Goal: Information Seeking & Learning: Learn about a topic

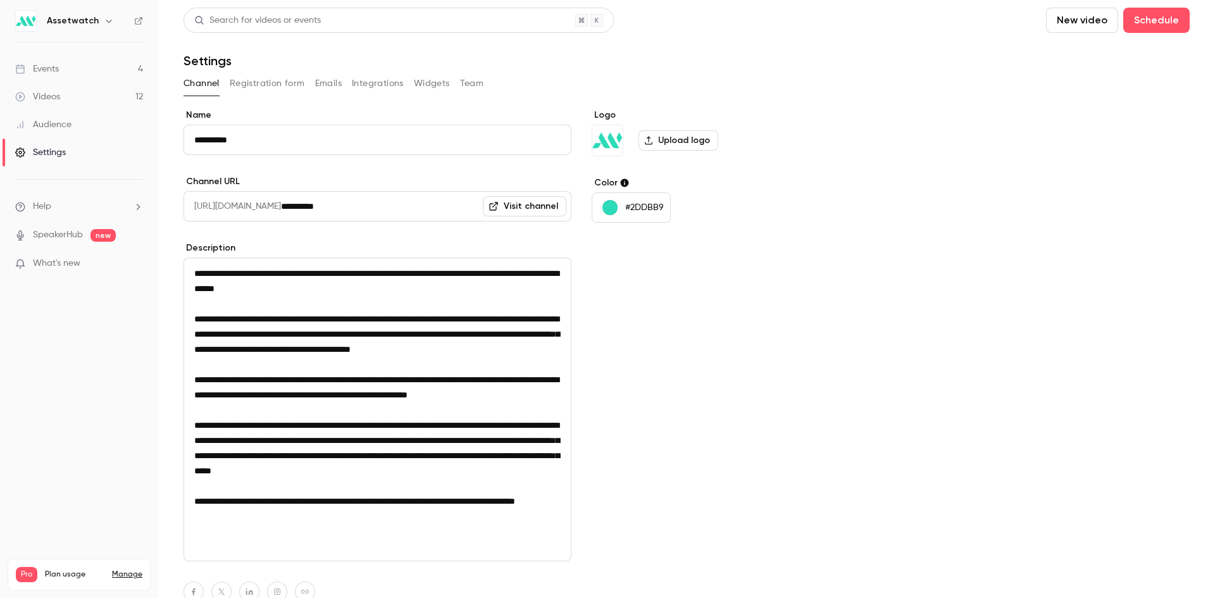
click at [87, 206] on li "Help" at bounding box center [79, 206] width 128 height 13
click at [201, 235] on span "Help center" at bounding box center [198, 231] width 48 height 13
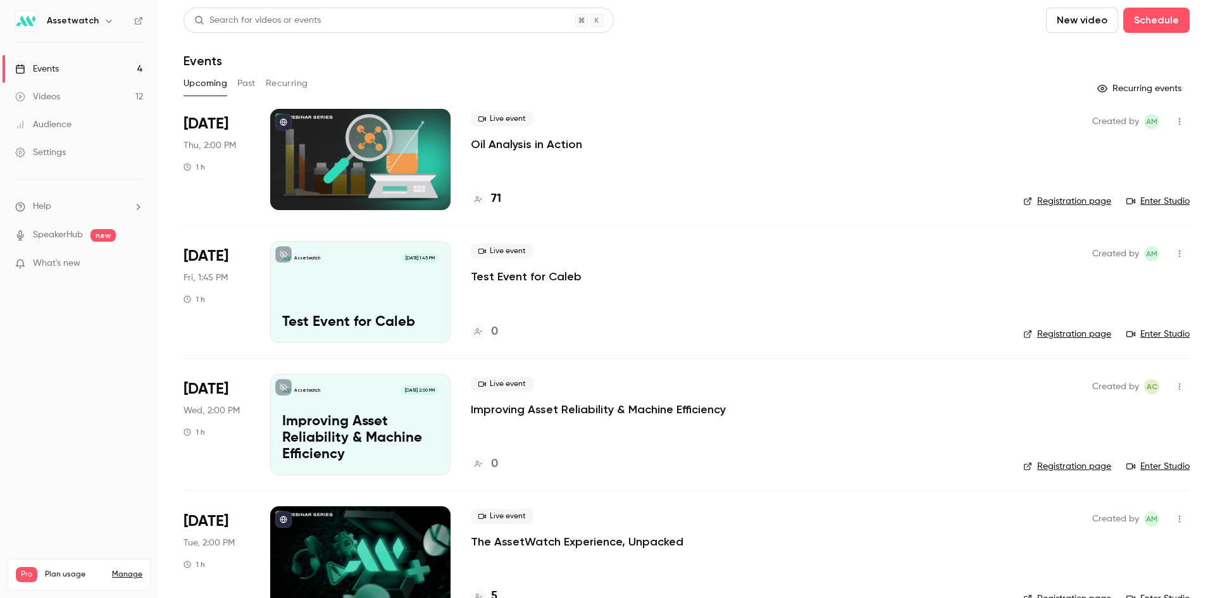
click at [48, 99] on div "Videos" at bounding box center [37, 96] width 45 height 13
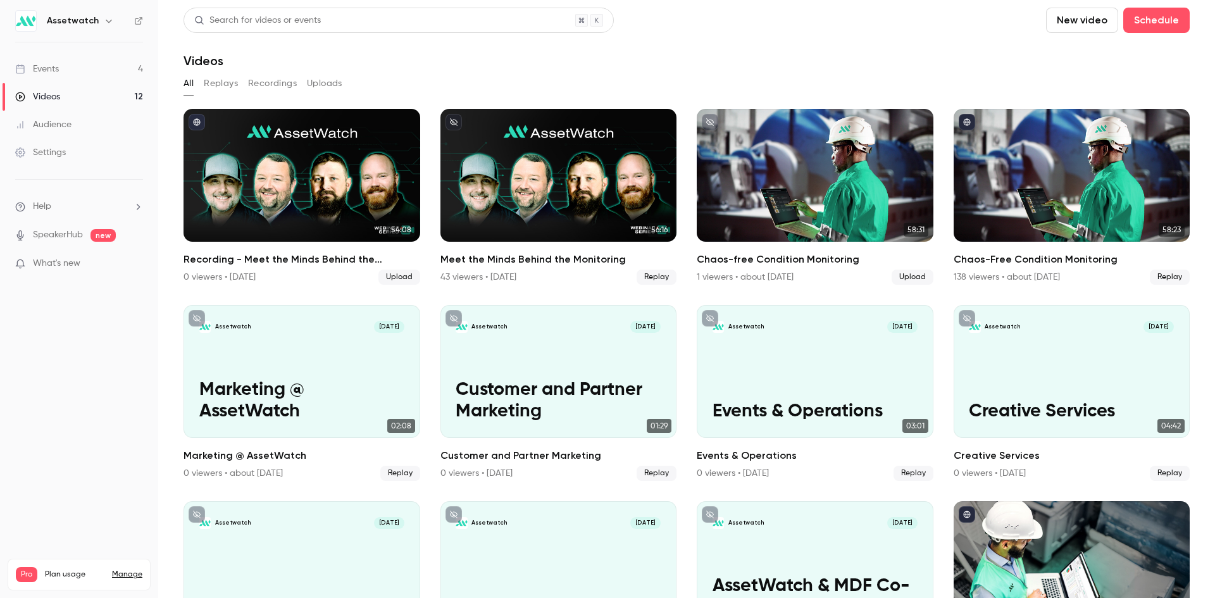
click at [104, 20] on icon "button" at bounding box center [109, 21] width 10 height 10
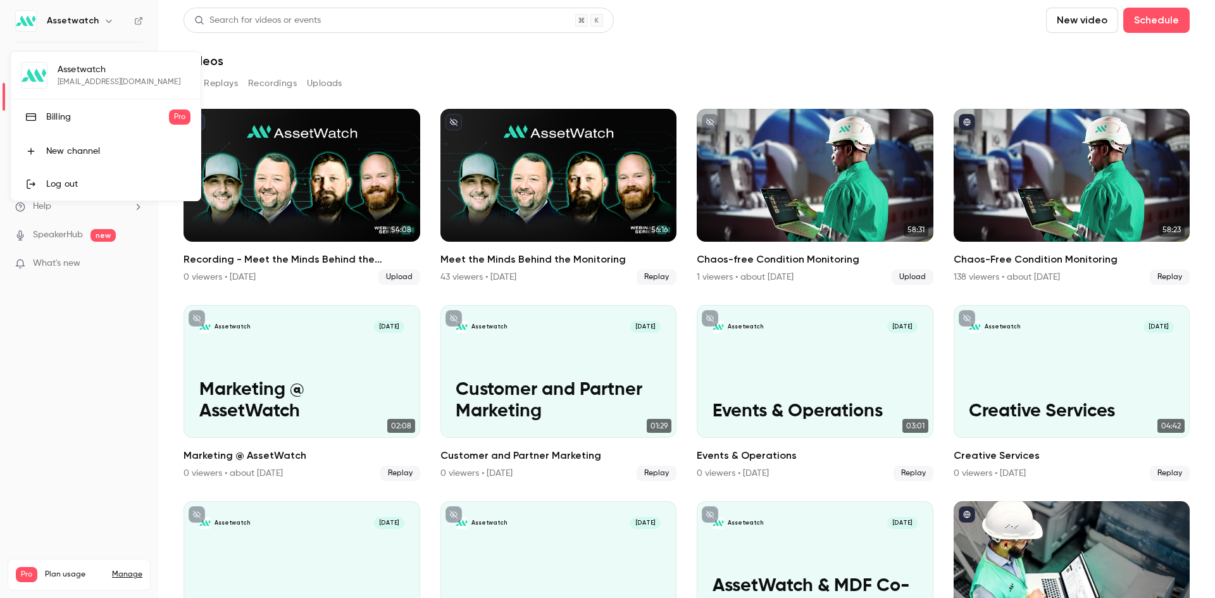
click at [146, 20] on div at bounding box center [607, 299] width 1215 height 598
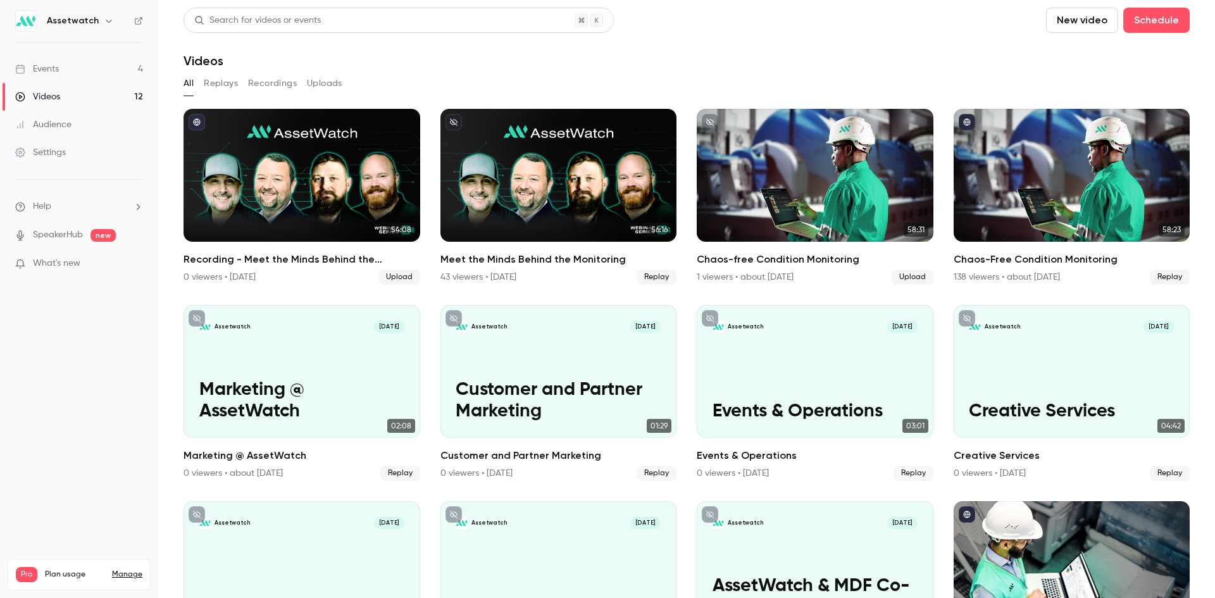
click at [136, 21] on icon at bounding box center [138, 20] width 9 height 9
click at [98, 68] on link "Events 4" at bounding box center [79, 69] width 158 height 28
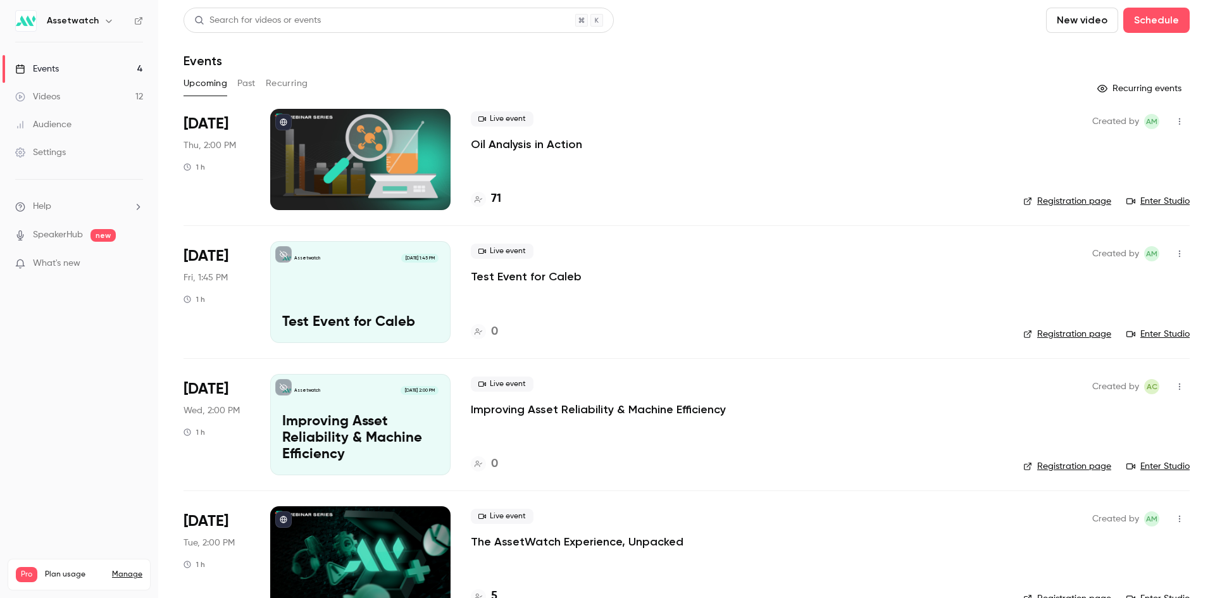
click at [247, 87] on button "Past" at bounding box center [246, 83] width 18 height 20
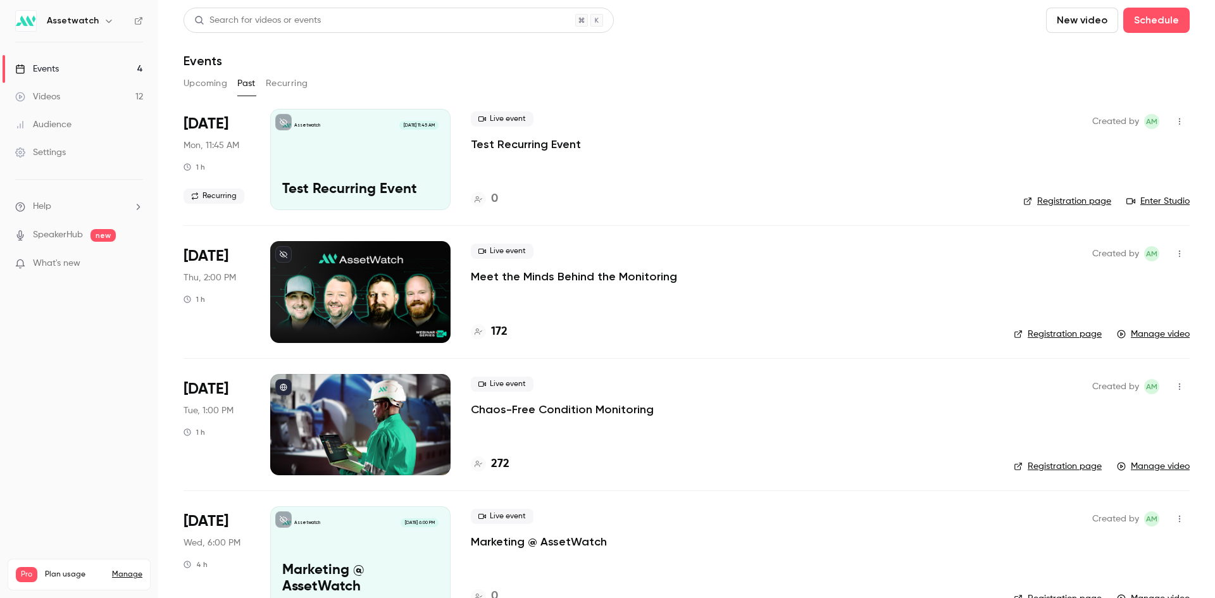
click at [551, 408] on p "Chaos-Free Condition Monitoring" at bounding box center [562, 409] width 183 height 15
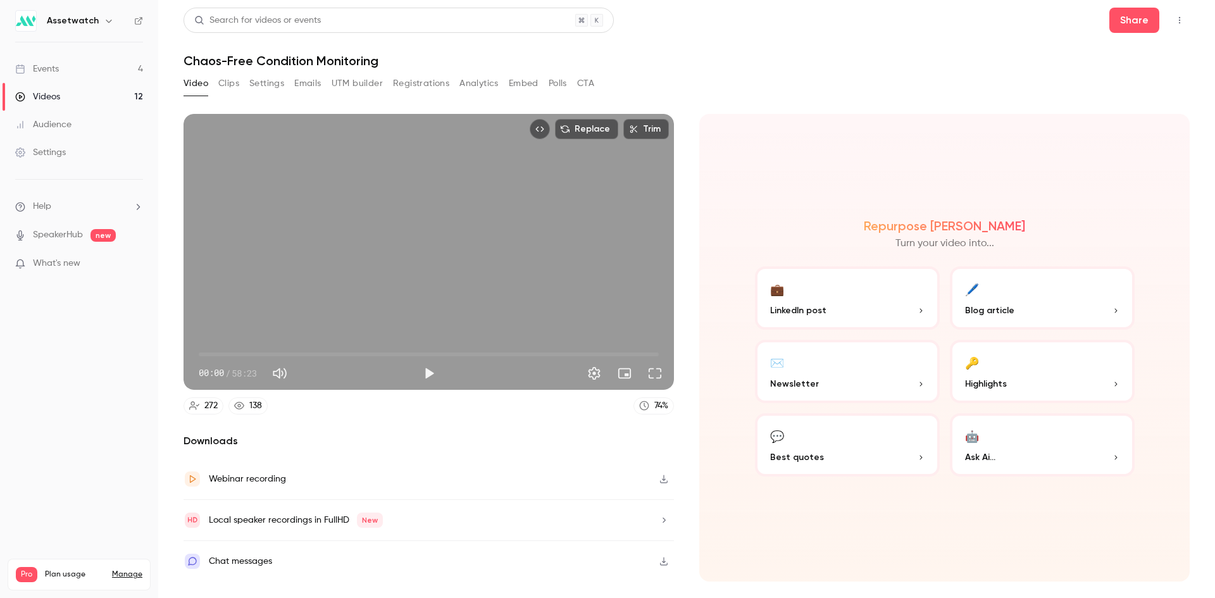
click at [475, 83] on button "Analytics" at bounding box center [478, 83] width 39 height 20
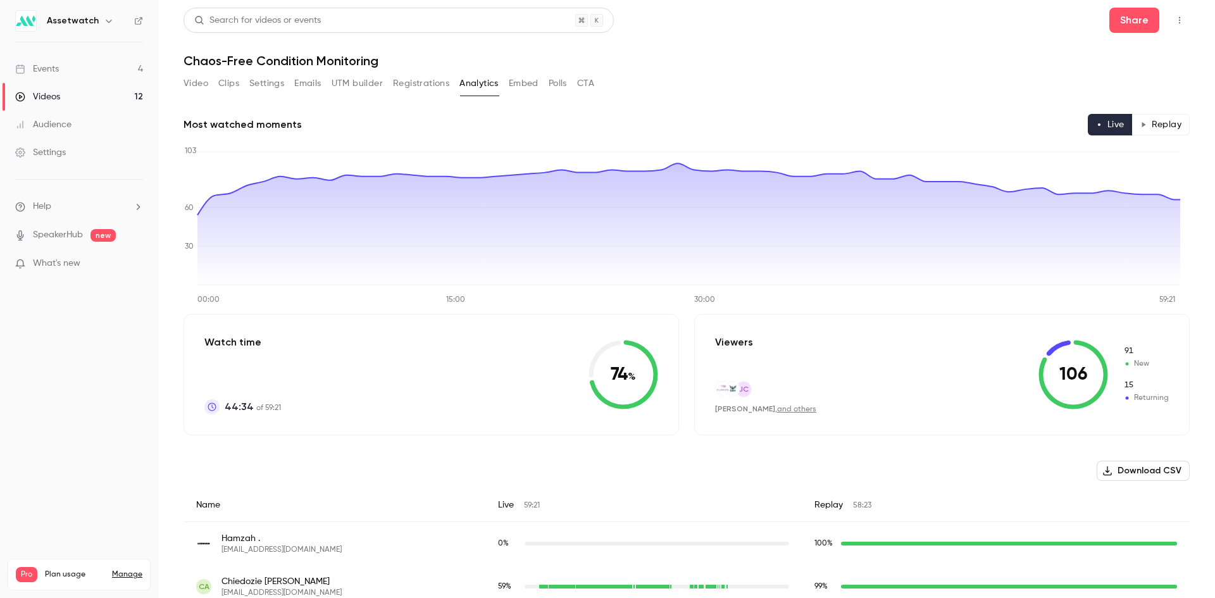
click at [549, 85] on button "Polls" at bounding box center [558, 83] width 18 height 20
